Goal: Task Accomplishment & Management: Manage account settings

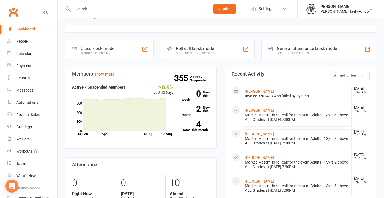
scroll to position [146, 0]
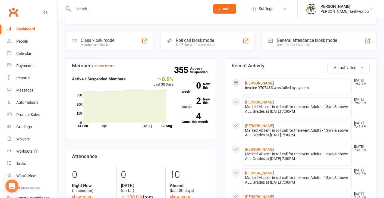
click at [263, 81] on link "[PERSON_NAME]" at bounding box center [259, 83] width 29 height 4
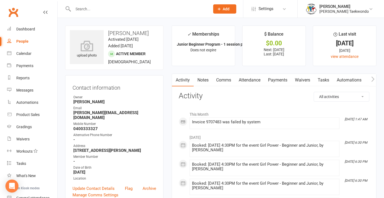
click at [279, 80] on link "Payments" at bounding box center [277, 80] width 27 height 12
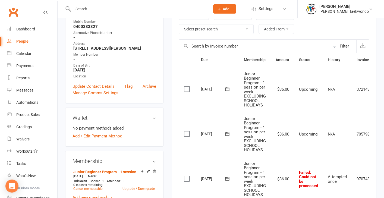
scroll to position [111, 0]
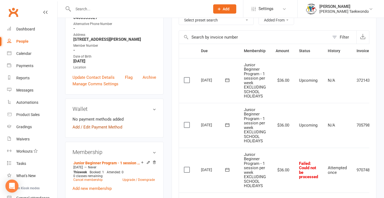
click at [107, 124] on link "Add / Edit Payment Method" at bounding box center [98, 127] width 50 height 7
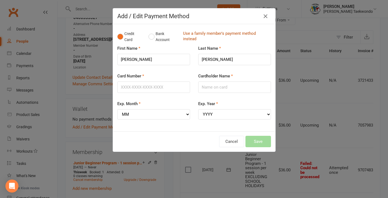
click at [196, 33] on link "Use a family member's payment method instead" at bounding box center [225, 37] width 85 height 12
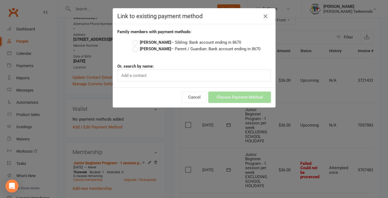
click at [135, 48] on label "[PERSON_NAME] – Parent / Guardian: Bank account ending in 8670" at bounding box center [197, 49] width 128 height 7
click at [135, 46] on input "[PERSON_NAME] – Parent / Guardian: Bank account ending in 8670" at bounding box center [135, 46] width 4 height 0
click at [224, 97] on button "Choose Payment Method" at bounding box center [239, 97] width 63 height 11
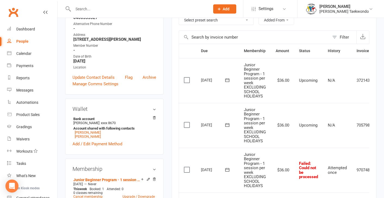
click at [187, 167] on label at bounding box center [187, 169] width 7 height 5
click at [187, 167] on input "checkbox" at bounding box center [186, 167] width 4 height 0
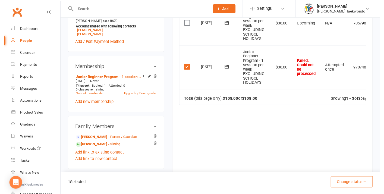
scroll to position [220, 0]
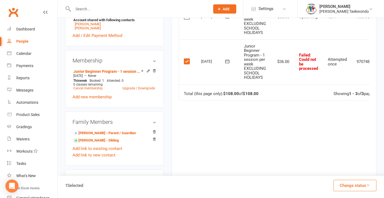
click at [226, 59] on icon at bounding box center [227, 61] width 5 height 5
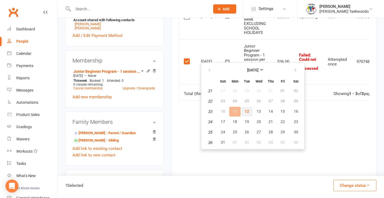
click at [247, 112] on span "12" at bounding box center [247, 111] width 4 height 4
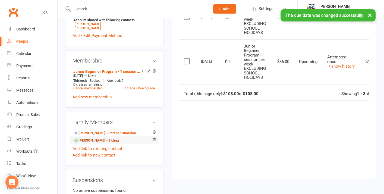
click at [110, 138] on link "[PERSON_NAME] - Sibling" at bounding box center [95, 141] width 45 height 6
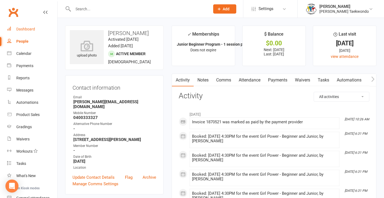
click at [30, 30] on div "Dashboard" at bounding box center [25, 29] width 19 height 4
